Goal: Browse casually

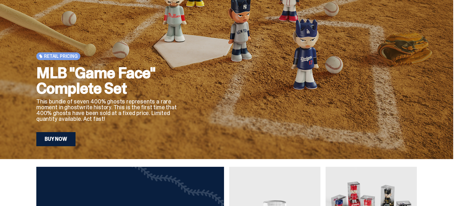
scroll to position [80, 0]
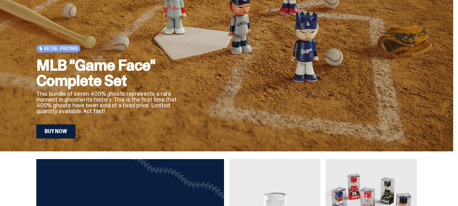
click at [42, 131] on link "Buy Now" at bounding box center [55, 131] width 39 height 14
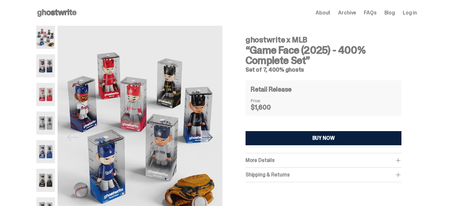
click at [356, 14] on span "Archive" at bounding box center [347, 12] width 18 height 5
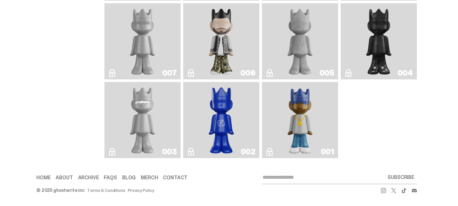
scroll to position [1126, 0]
click at [307, 128] on img "Eastside Golf" at bounding box center [300, 120] width 30 height 71
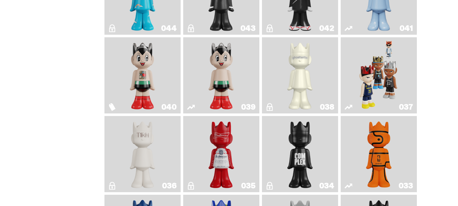
scroll to position [345, 0]
click at [396, 111] on img "Game Face (2024)" at bounding box center [379, 75] width 40 height 71
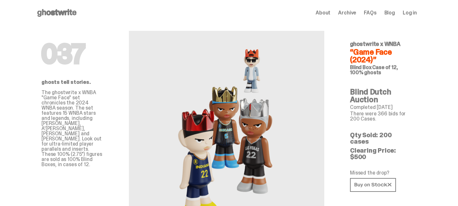
scroll to position [1, 0]
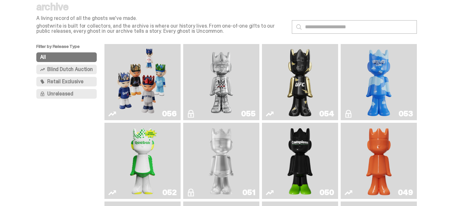
scroll to position [24, 0]
click at [134, 89] on img "Game Face (2025)" at bounding box center [142, 82] width 57 height 71
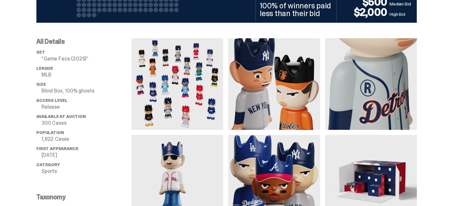
scroll to position [442, 0]
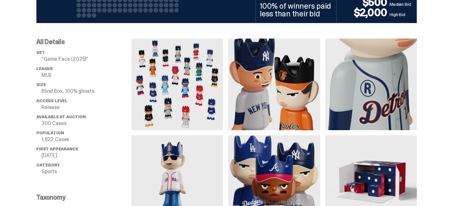
click at [173, 100] on img at bounding box center [177, 85] width 92 height 92
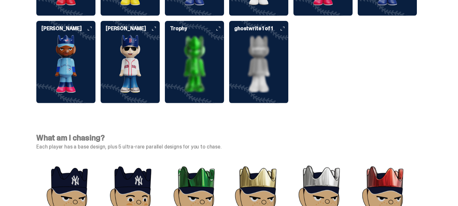
scroll to position [1811, 0]
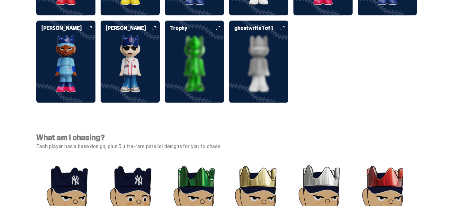
click at [250, 93] on img at bounding box center [258, 64] width 59 height 58
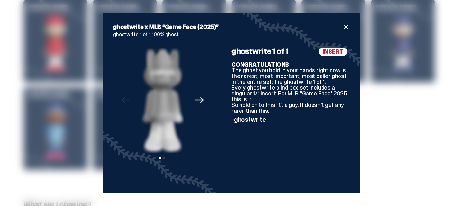
click at [389, 155] on div "ghostwrite x MLB “Game Face (2025)” ghostwrite 1 of 1 100% ghost Previous Next …" at bounding box center [231, 103] width 463 height 206
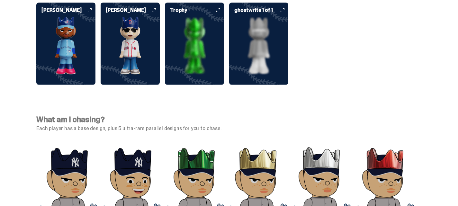
scroll to position [1832, 0]
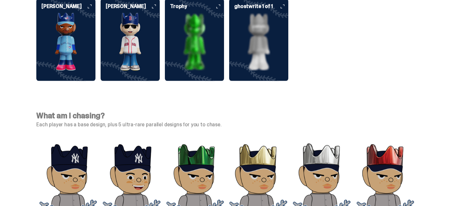
click at [134, 71] on img at bounding box center [130, 42] width 59 height 58
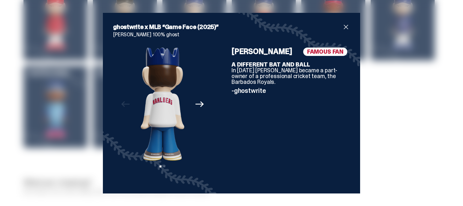
click at [344, 29] on span "close" at bounding box center [346, 27] width 8 height 8
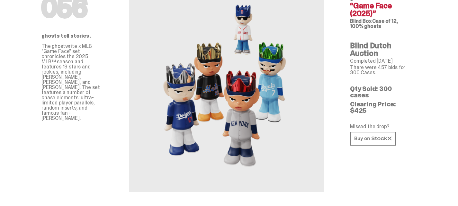
scroll to position [45, 0]
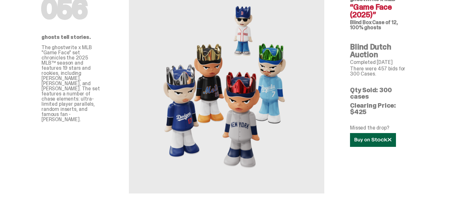
click at [361, 133] on link at bounding box center [373, 140] width 46 height 14
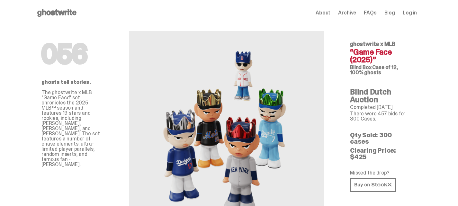
click at [48, 15] on icon at bounding box center [56, 13] width 41 height 10
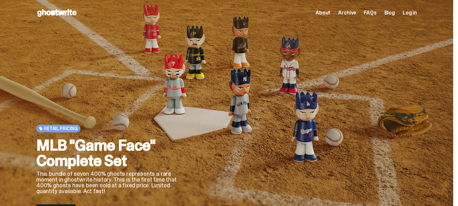
click at [36, 15] on icon at bounding box center [56, 13] width 41 height 10
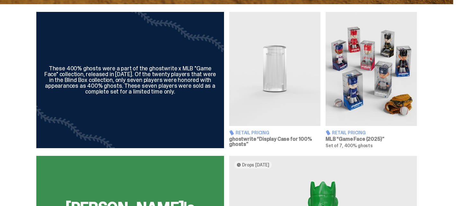
scroll to position [227, 0]
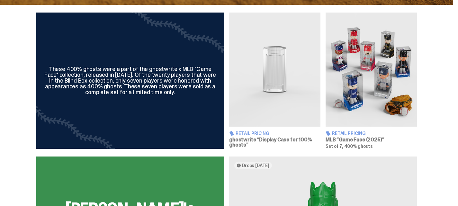
click at [256, 113] on img at bounding box center [274, 70] width 91 height 114
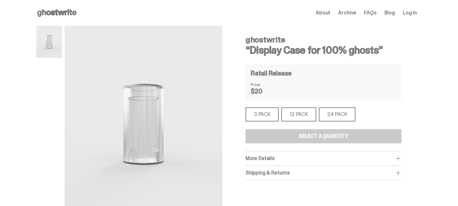
click at [340, 8] on div "Open main menu Home About Archive FAQs Blog Log in About Archive FAQs Blog" at bounding box center [226, 13] width 380 height 10
click at [330, 10] on span "About" at bounding box center [323, 12] width 15 height 5
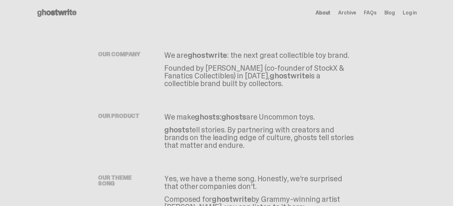
click at [37, 10] on icon at bounding box center [56, 13] width 41 height 10
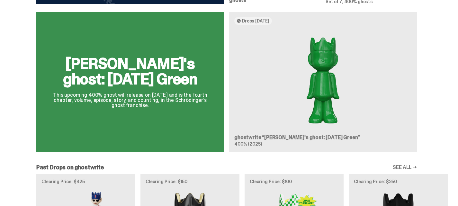
scroll to position [335, 0]
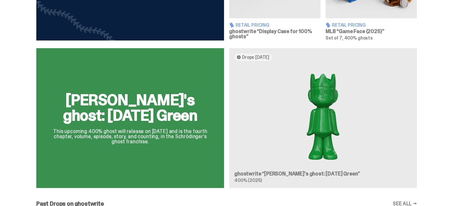
click at [333, 139] on div "[PERSON_NAME]'s ghost: [DATE] Green This upcoming 400% ghost will release on [D…" at bounding box center [226, 120] width 453 height 145
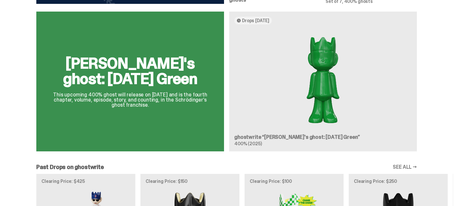
scroll to position [371, 0]
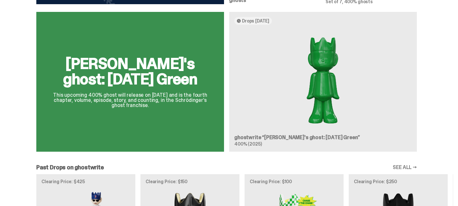
click at [250, 157] on div "[PERSON_NAME]'s ghost: [DATE] Green This upcoming 400% ghost will release on [D…" at bounding box center [226, 84] width 453 height 145
click at [155, 105] on div "[PERSON_NAME]'s ghost: [DATE] Green This upcoming 400% ghost will release on [D…" at bounding box center [226, 84] width 453 height 145
click at [122, 85] on div "[PERSON_NAME]'s ghost: [DATE] Green This upcoming 400% ghost will release on [D…" at bounding box center [226, 84] width 453 height 145
click at [135, 105] on div "[PERSON_NAME]'s ghost: [DATE] Green This upcoming 400% ghost will release on [D…" at bounding box center [226, 84] width 453 height 145
click at [330, 110] on div "[PERSON_NAME]'s ghost: [DATE] Green This upcoming 400% ghost will release on [D…" at bounding box center [226, 84] width 453 height 145
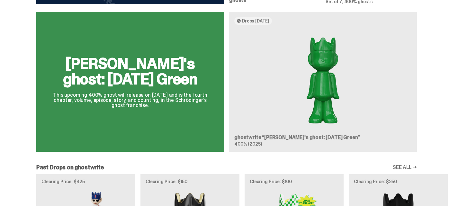
click at [299, 157] on div "[PERSON_NAME]'s ghost: [DATE] Green This upcoming 400% ghost will release on [D…" at bounding box center [226, 84] width 453 height 145
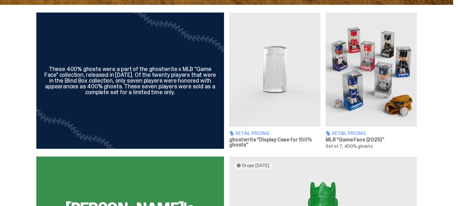
scroll to position [226, 0]
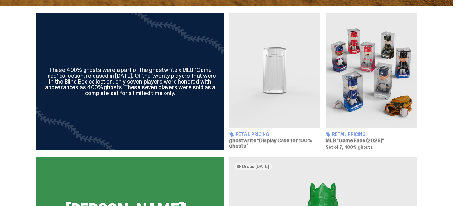
click at [371, 107] on img at bounding box center [371, 70] width 91 height 114
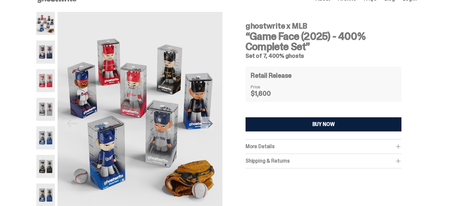
scroll to position [14, 0]
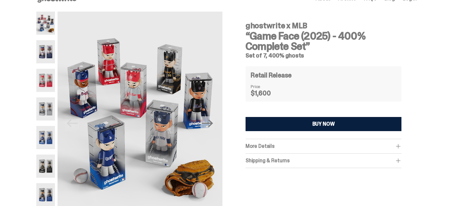
click at [36, 50] on img at bounding box center [45, 51] width 19 height 23
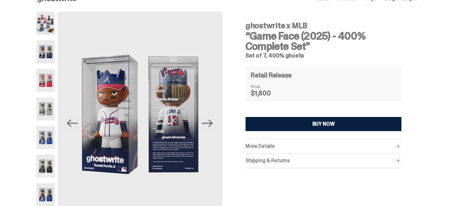
click at [308, 142] on div "More Details This bundle includes all seven (7) 400% ghosts pictured. You will …" at bounding box center [324, 146] width 156 height 14
click at [371, 141] on div "More Details This bundle includes all seven (7) 400% ghosts pictured. You will …" at bounding box center [324, 146] width 156 height 14
click at [401, 148] on span at bounding box center [398, 146] width 6 height 6
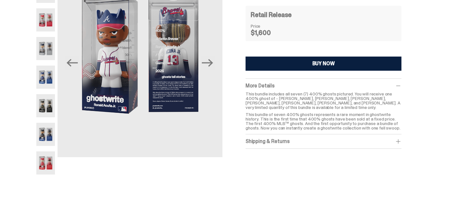
scroll to position [75, 0]
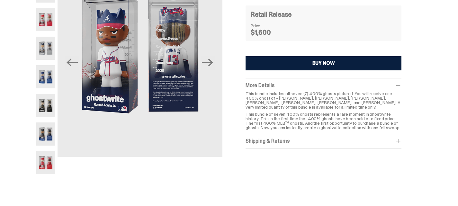
click at [401, 138] on span at bounding box center [398, 141] width 6 height 6
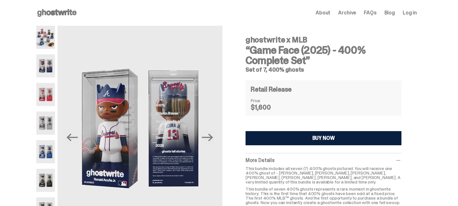
scroll to position [0, 0]
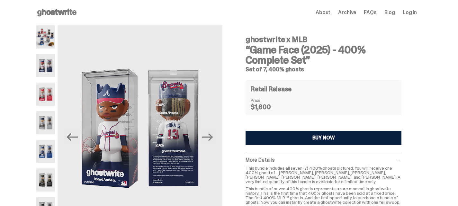
click at [36, 9] on icon at bounding box center [56, 12] width 41 height 10
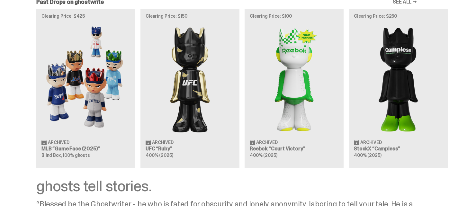
scroll to position [536, 0]
click at [55, 105] on div "Clearing Price: $425 Archived MLB “Game Face (2025)” Blind Box, 100% ghosts Cle…" at bounding box center [226, 88] width 453 height 159
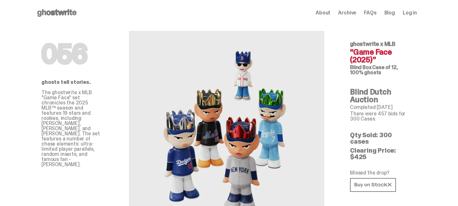
scroll to position [48, 0]
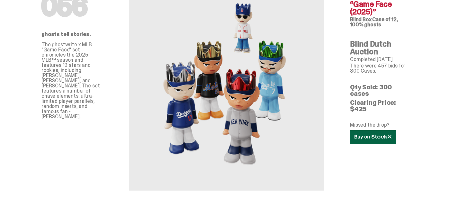
click at [350, 130] on link at bounding box center [373, 137] width 46 height 14
